Goal: Information Seeking & Learning: Check status

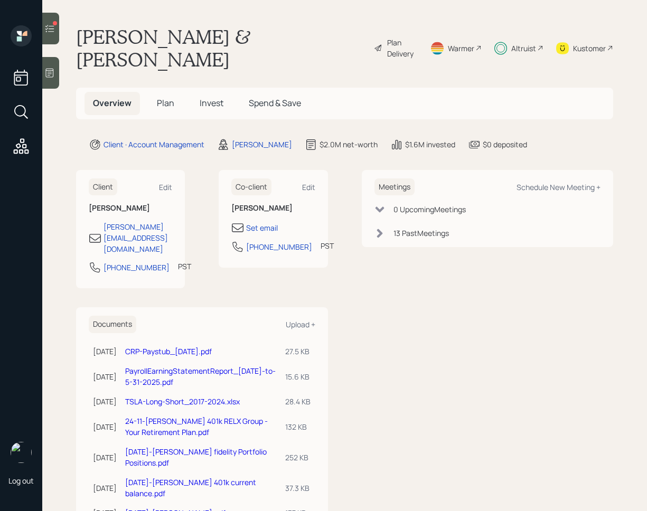
click at [214, 99] on span "Invest" at bounding box center [212, 103] width 24 height 12
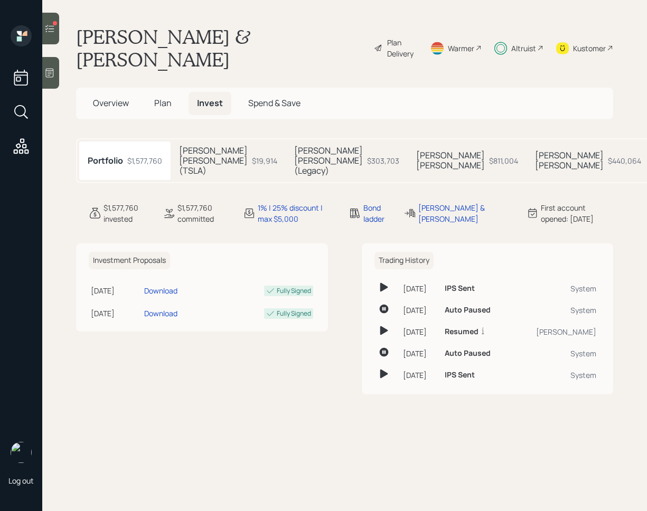
click at [489, 161] on div "$811,004" at bounding box center [503, 160] width 29 height 11
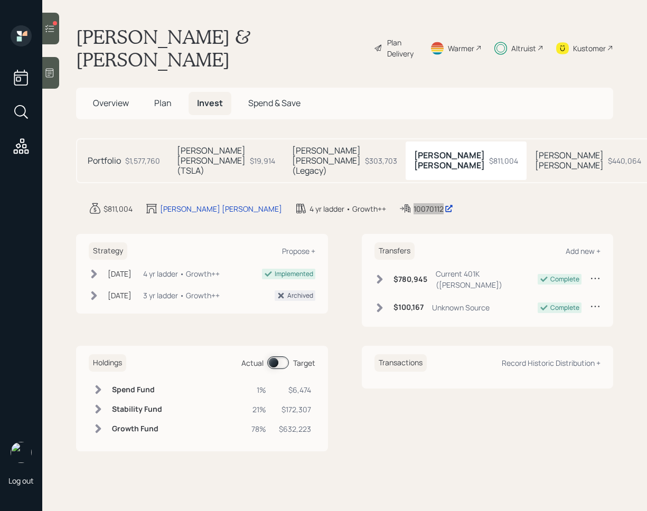
drag, startPoint x: 339, startPoint y: 207, endPoint x: 6, endPoint y: 171, distance: 335.2
click at [0, 0] on div "Log out Kenneth Spoor & Cynthia Pegram Plan Delivery Warmer Altruist Kustomer O…" at bounding box center [323, 255] width 647 height 511
